Goal: Task Accomplishment & Management: Complete application form

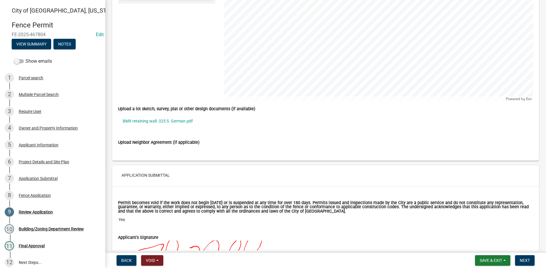
scroll to position [1465, 0]
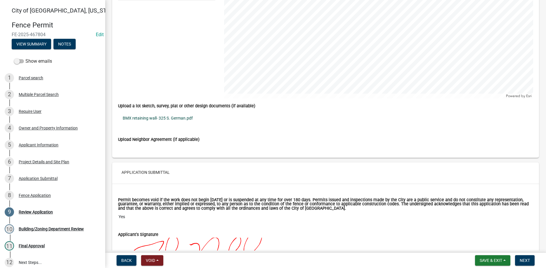
click at [153, 119] on link "BMX retaining wall- 325 S. German.pdf" at bounding box center [325, 118] width 415 height 13
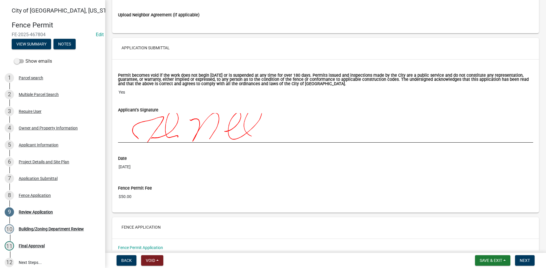
scroll to position [1619, 0]
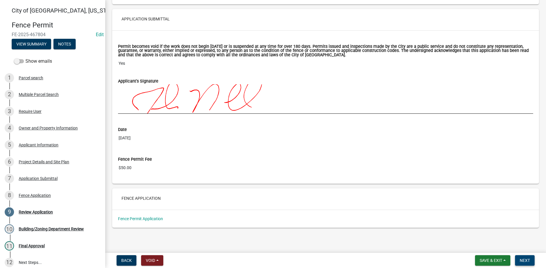
click at [519, 259] on span "Next" at bounding box center [524, 260] width 10 height 5
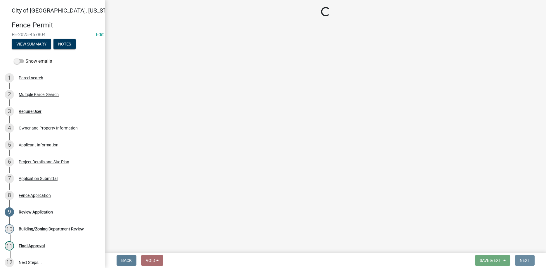
scroll to position [0, 0]
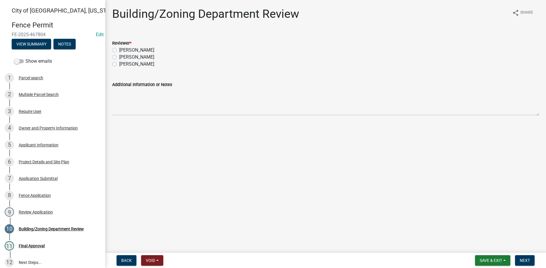
click at [119, 64] on label "[PERSON_NAME]" at bounding box center [136, 64] width 35 height 7
click at [119, 64] on input "[PERSON_NAME]" at bounding box center [121, 63] width 4 height 4
radio input "true"
click at [519, 258] on button "Next" at bounding box center [525, 261] width 20 height 11
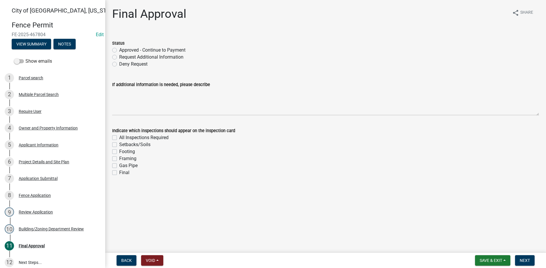
click at [119, 51] on label "Approved - Continue to Payment" at bounding box center [152, 50] width 66 height 7
click at [119, 51] on input "Approved - Continue to Payment" at bounding box center [121, 49] width 4 height 4
radio input "true"
click at [119, 142] on label "Setbacks/Soils" at bounding box center [134, 144] width 31 height 7
click at [119, 142] on input "Setbacks/Soils" at bounding box center [121, 143] width 4 height 4
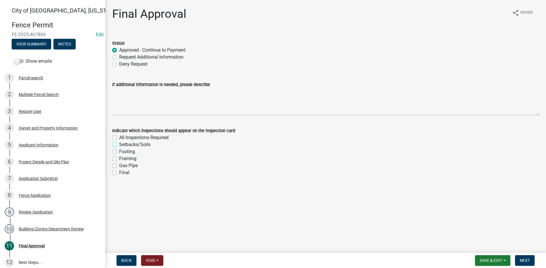
checkbox input "true"
checkbox input "false"
checkbox input "true"
checkbox input "false"
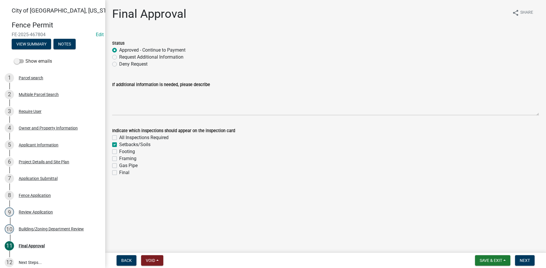
checkbox input "false"
click at [119, 153] on label "Footing" at bounding box center [127, 151] width 16 height 7
click at [119, 152] on input "Footing" at bounding box center [121, 150] width 4 height 4
checkbox input "true"
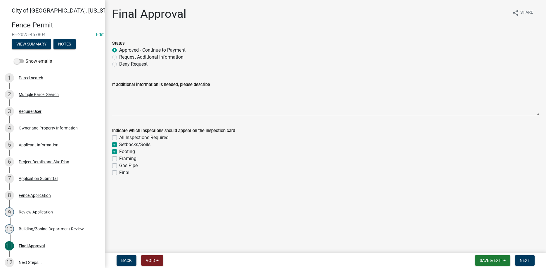
checkbox input "false"
checkbox input "true"
checkbox input "false"
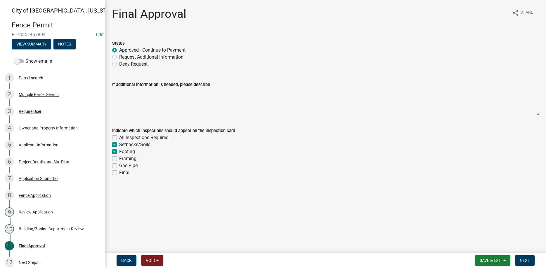
drag, startPoint x: 113, startPoint y: 173, endPoint x: 129, endPoint y: 175, distance: 16.2
click at [119, 173] on label "Final" at bounding box center [124, 172] width 10 height 7
click at [119, 173] on input "Final" at bounding box center [121, 171] width 4 height 4
checkbox input "true"
checkbox input "false"
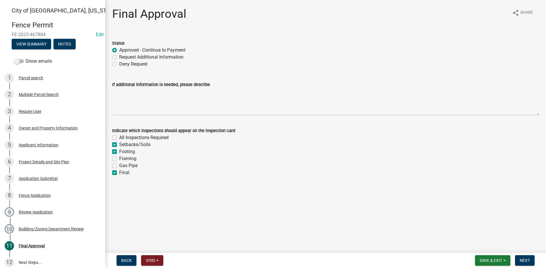
checkbox input "true"
checkbox input "false"
checkbox input "true"
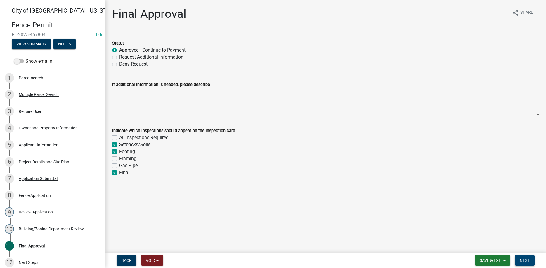
click at [526, 262] on span "Next" at bounding box center [524, 260] width 10 height 5
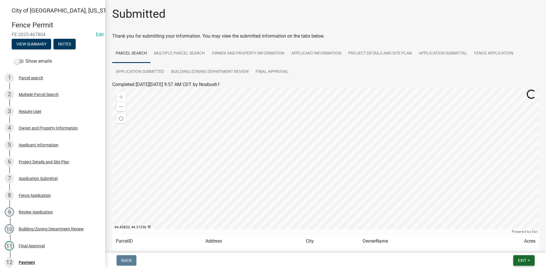
click at [520, 261] on span "Exit" at bounding box center [522, 260] width 8 height 5
click at [507, 245] on button "Save & Exit" at bounding box center [511, 246] width 47 height 14
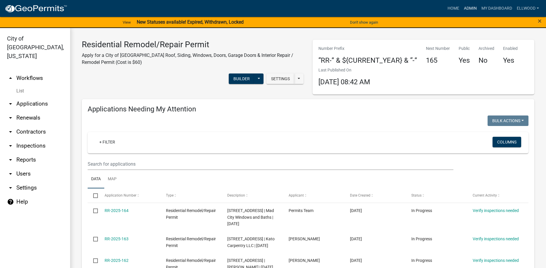
click at [471, 8] on link "Admin" at bounding box center [470, 8] width 18 height 11
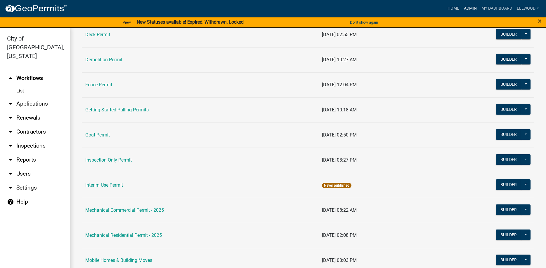
scroll to position [166, 0]
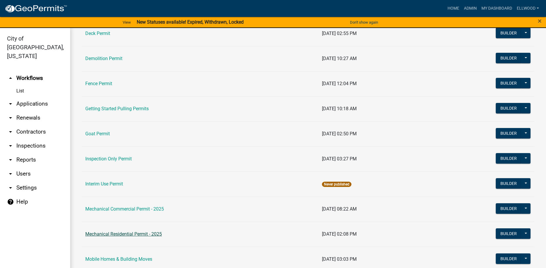
click at [130, 232] on link "Mechanical Residential Permit - 2025" at bounding box center [123, 235] width 77 height 6
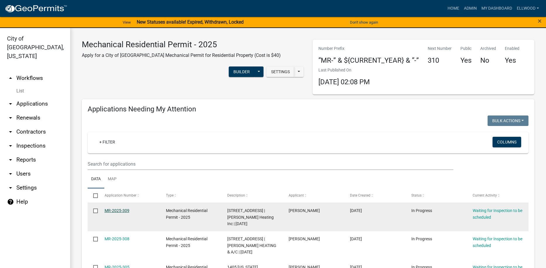
click at [124, 212] on link "MR-2025-309" at bounding box center [117, 210] width 25 height 5
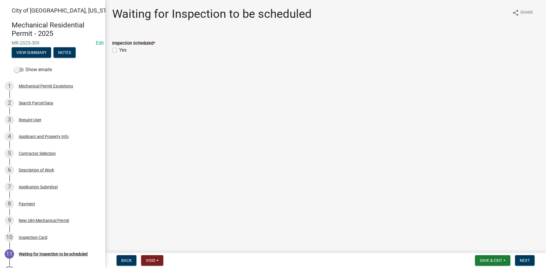
click at [117, 53] on div "Yes" at bounding box center [325, 50] width 427 height 7
click at [112, 48] on div "Inspection Scheduled * Yes" at bounding box center [325, 43] width 435 height 21
click at [121, 53] on label "Yes" at bounding box center [122, 50] width 7 height 7
click at [121, 51] on input "Yes" at bounding box center [121, 49] width 4 height 4
checkbox input "true"
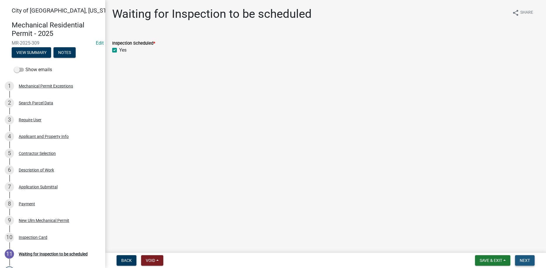
click at [523, 260] on span "Next" at bounding box center [524, 260] width 10 height 5
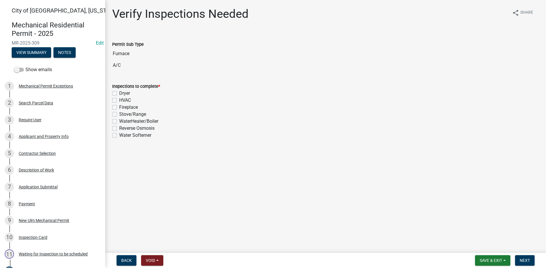
click at [119, 101] on label "HVAC" at bounding box center [125, 100] width 12 height 7
click at [119, 101] on input "HVAC" at bounding box center [121, 99] width 4 height 4
checkbox input "true"
checkbox input "false"
checkbox input "true"
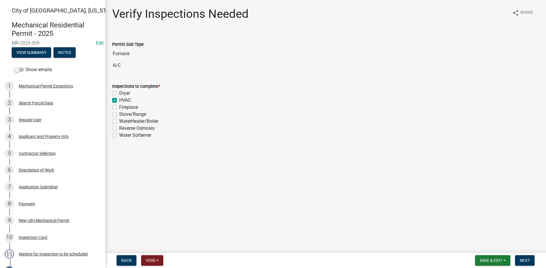
checkbox input "false"
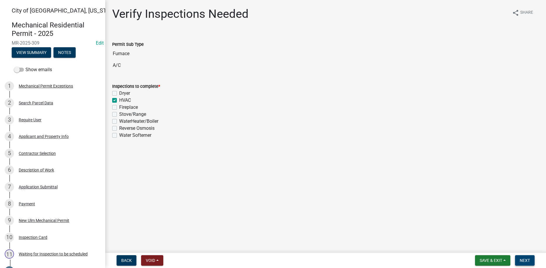
click at [525, 262] on span "Next" at bounding box center [524, 260] width 10 height 5
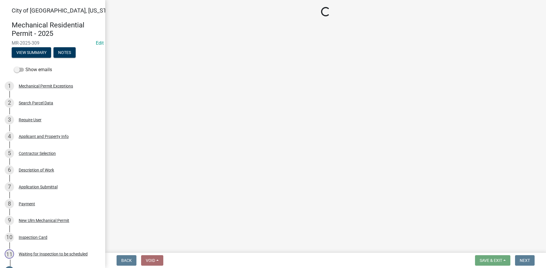
select select "805d55ac-e238-4e04-8f8e-acc067f36c3e"
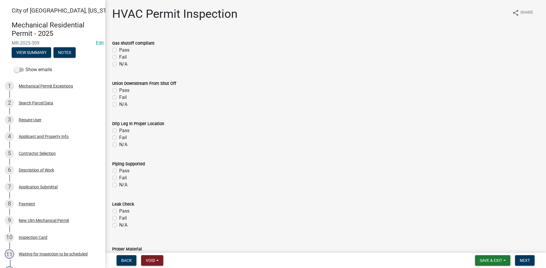
click at [119, 51] on label "Pass" at bounding box center [124, 50] width 10 height 7
click at [119, 51] on input "Pass" at bounding box center [121, 49] width 4 height 4
radio input "true"
click at [119, 90] on label "Pass" at bounding box center [124, 90] width 10 height 7
click at [119, 90] on input "Pass" at bounding box center [121, 89] width 4 height 4
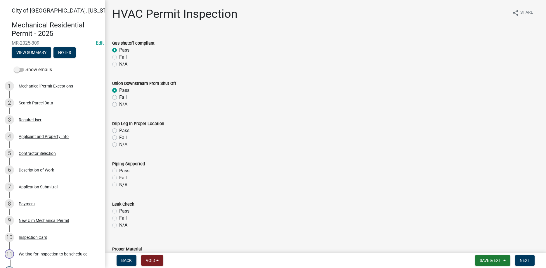
radio input "true"
click at [119, 130] on label "Pass" at bounding box center [124, 130] width 10 height 7
click at [119, 130] on input "Pass" at bounding box center [121, 129] width 4 height 4
radio input "true"
click at [116, 170] on div "Pass" at bounding box center [325, 171] width 427 height 7
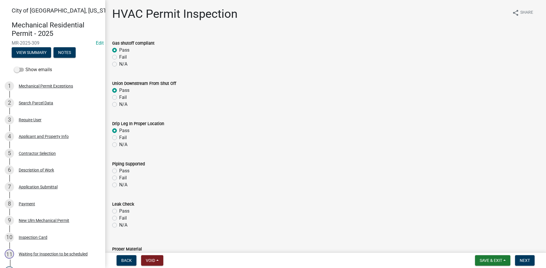
click at [117, 172] on div "Pass" at bounding box center [325, 171] width 427 height 7
click at [119, 172] on label "Pass" at bounding box center [124, 171] width 10 height 7
click at [119, 171] on input "Pass" at bounding box center [121, 170] width 4 height 4
radio input "true"
click at [119, 211] on label "Pass" at bounding box center [124, 211] width 10 height 7
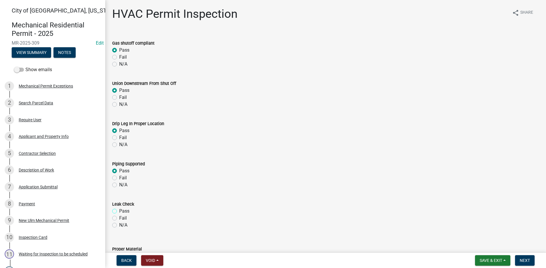
click at [119, 211] on input "Pass" at bounding box center [121, 210] width 4 height 4
radio input "true"
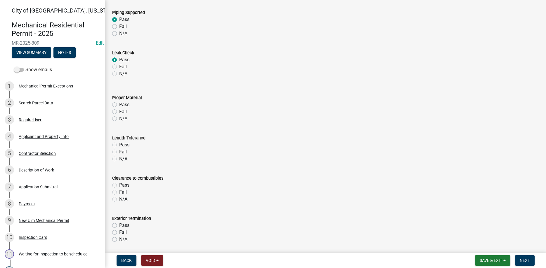
scroll to position [166, 0]
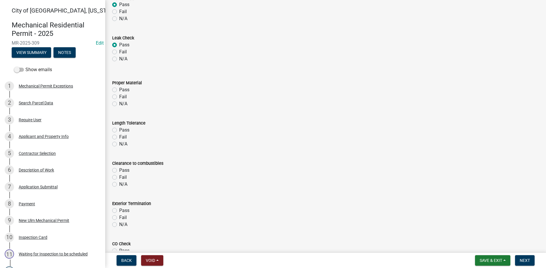
click at [119, 90] on label "Pass" at bounding box center [124, 89] width 10 height 7
click at [119, 90] on input "Pass" at bounding box center [121, 88] width 4 height 4
radio input "true"
click at [119, 130] on label "Pass" at bounding box center [124, 130] width 10 height 7
click at [119, 130] on input "Pass" at bounding box center [121, 129] width 4 height 4
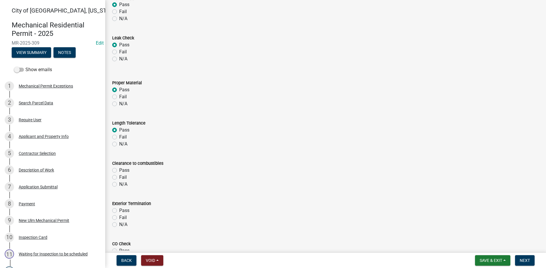
radio input "true"
click at [119, 171] on label "Pass" at bounding box center [124, 170] width 10 height 7
click at [119, 171] on input "Pass" at bounding box center [121, 169] width 4 height 4
radio input "true"
click at [119, 209] on label "Pass" at bounding box center [124, 210] width 10 height 7
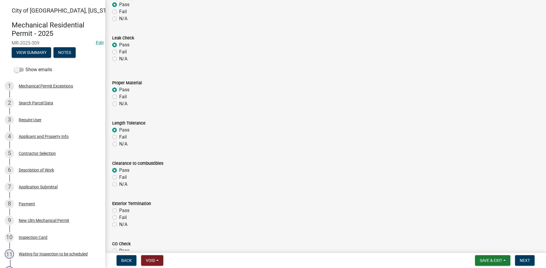
click at [119, 209] on input "Pass" at bounding box center [121, 209] width 4 height 4
radio input "true"
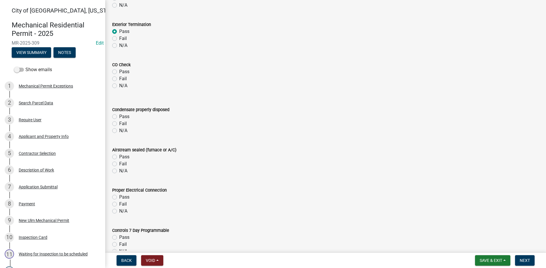
scroll to position [366, 0]
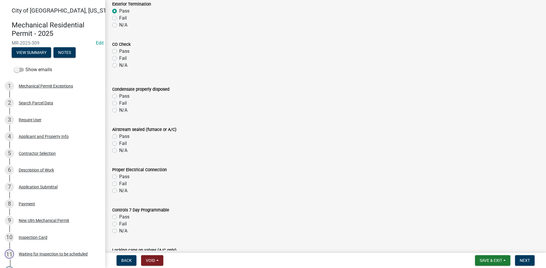
click at [119, 66] on label "N/A" at bounding box center [123, 65] width 8 height 7
click at [119, 66] on input "N/A" at bounding box center [121, 64] width 4 height 4
radio input "true"
click at [119, 96] on label "Pass" at bounding box center [124, 96] width 10 height 7
click at [119, 96] on input "Pass" at bounding box center [121, 95] width 4 height 4
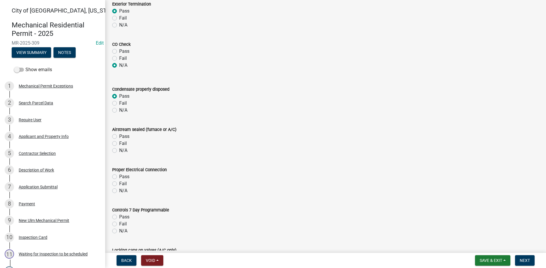
radio input "true"
click at [119, 137] on label "Pass" at bounding box center [124, 136] width 10 height 7
click at [119, 137] on input "Pass" at bounding box center [121, 135] width 4 height 4
radio input "true"
click at [119, 176] on label "Pass" at bounding box center [124, 176] width 10 height 7
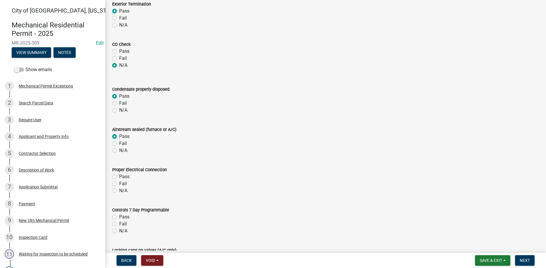
click at [119, 176] on input "Pass" at bounding box center [121, 175] width 4 height 4
radio input "true"
click at [119, 217] on label "Pass" at bounding box center [124, 217] width 10 height 7
click at [119, 217] on input "Pass" at bounding box center [121, 216] width 4 height 4
radio input "true"
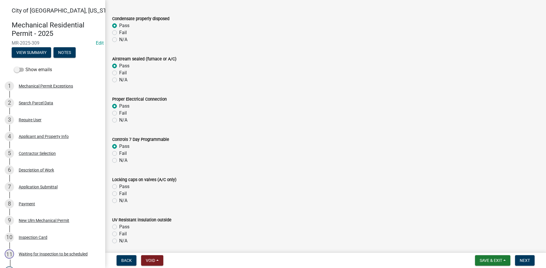
scroll to position [533, 0]
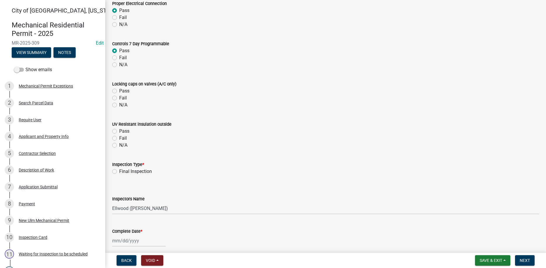
click at [119, 91] on label "Pass" at bounding box center [124, 91] width 10 height 7
click at [119, 91] on input "Pass" at bounding box center [121, 90] width 4 height 4
radio input "true"
click at [119, 131] on label "Pass" at bounding box center [124, 131] width 10 height 7
click at [119, 131] on input "Pass" at bounding box center [121, 130] width 4 height 4
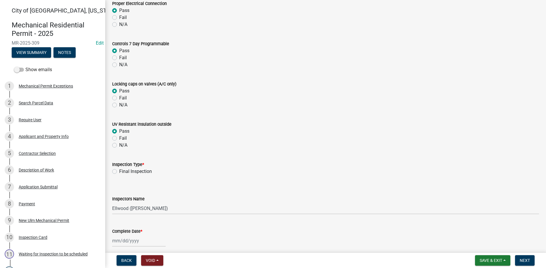
radio input "true"
click at [119, 171] on label "Final Inspection" at bounding box center [135, 171] width 33 height 7
click at [119, 171] on input "Final Inspection" at bounding box center [121, 170] width 4 height 4
radio input "true"
click at [140, 238] on input "Complete Date *" at bounding box center [138, 241] width 53 height 12
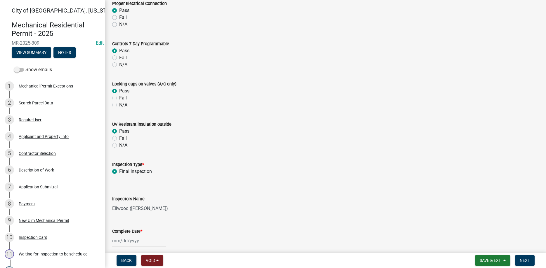
select select "8"
select select "2025"
click at [159, 211] on div "22" at bounding box center [155, 209] width 9 height 9
type input "[DATE]"
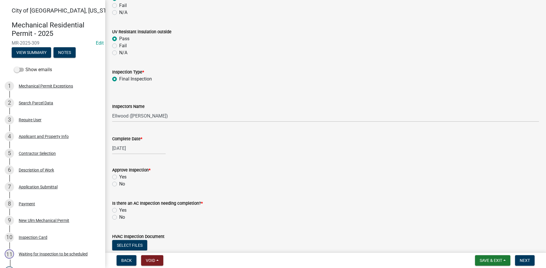
scroll to position [632, 0]
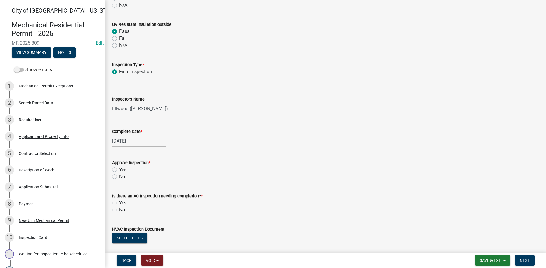
click at [119, 169] on label "Yes" at bounding box center [122, 169] width 7 height 7
click at [119, 169] on input "Yes" at bounding box center [121, 168] width 4 height 4
radio input "true"
click at [119, 202] on label "Yes" at bounding box center [122, 203] width 7 height 7
click at [119, 202] on input "Yes" at bounding box center [121, 202] width 4 height 4
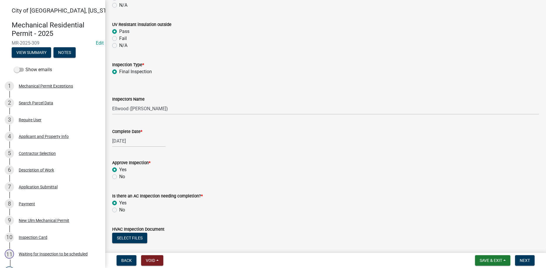
radio input "true"
click at [119, 201] on label "Yes" at bounding box center [122, 203] width 7 height 7
click at [119, 201] on input "Yes" at bounding box center [121, 202] width 4 height 4
click at [119, 209] on label "No" at bounding box center [122, 210] width 6 height 7
click at [119, 209] on input "No" at bounding box center [121, 209] width 4 height 4
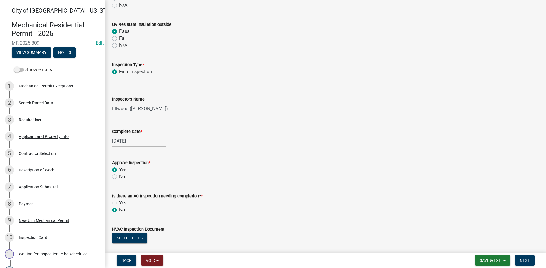
radio input "true"
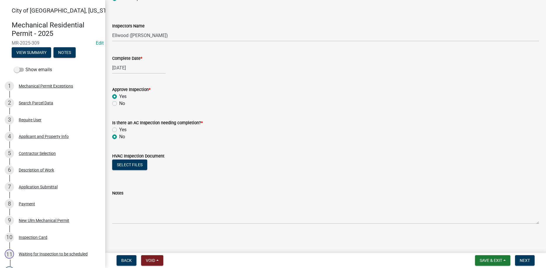
scroll to position [707, 0]
click at [529, 263] on span "Next" at bounding box center [524, 260] width 10 height 5
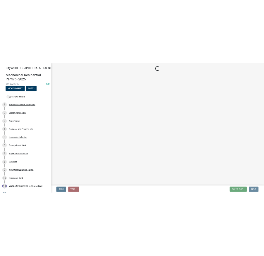
scroll to position [0, 0]
